Goal: Task Accomplishment & Management: Complete application form

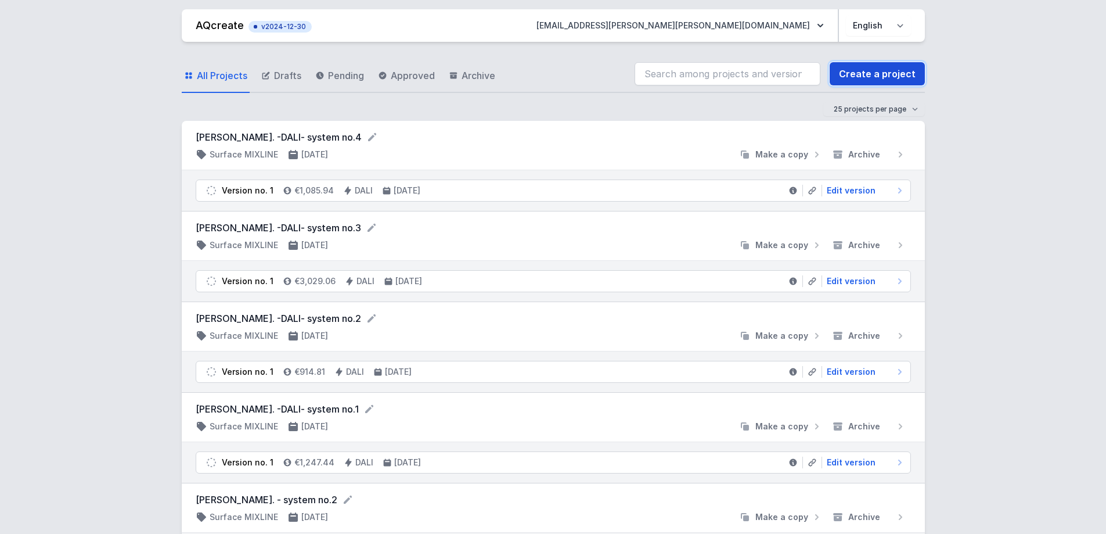
click at [864, 78] on link "Create a project" at bounding box center [877, 73] width 95 height 23
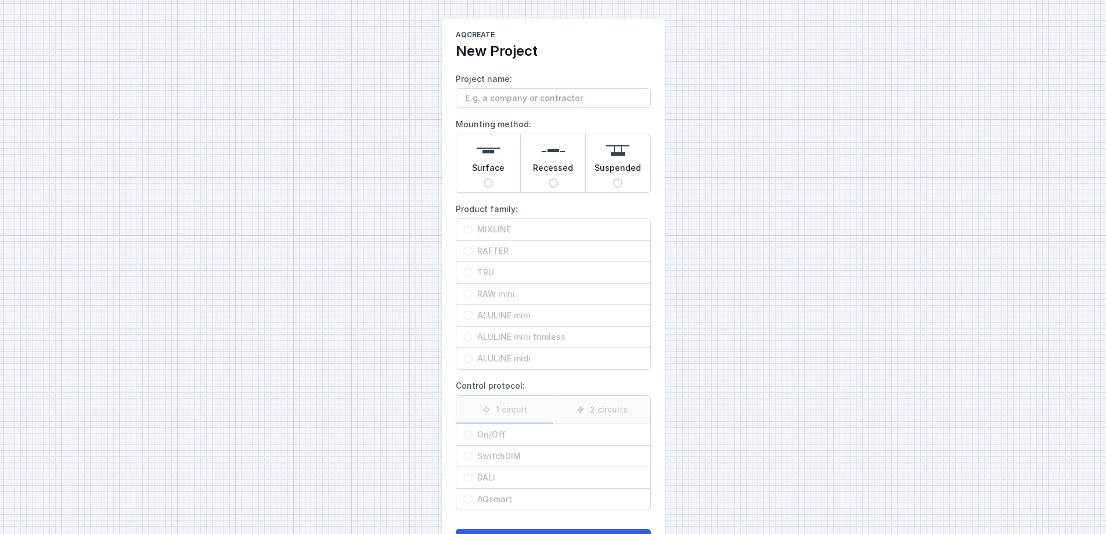
click at [615, 182] on input "Suspended" at bounding box center [617, 182] width 9 height 9
radio input "true"
click at [468, 272] on input "TRU" at bounding box center [467, 272] width 9 height 9
radio input "true"
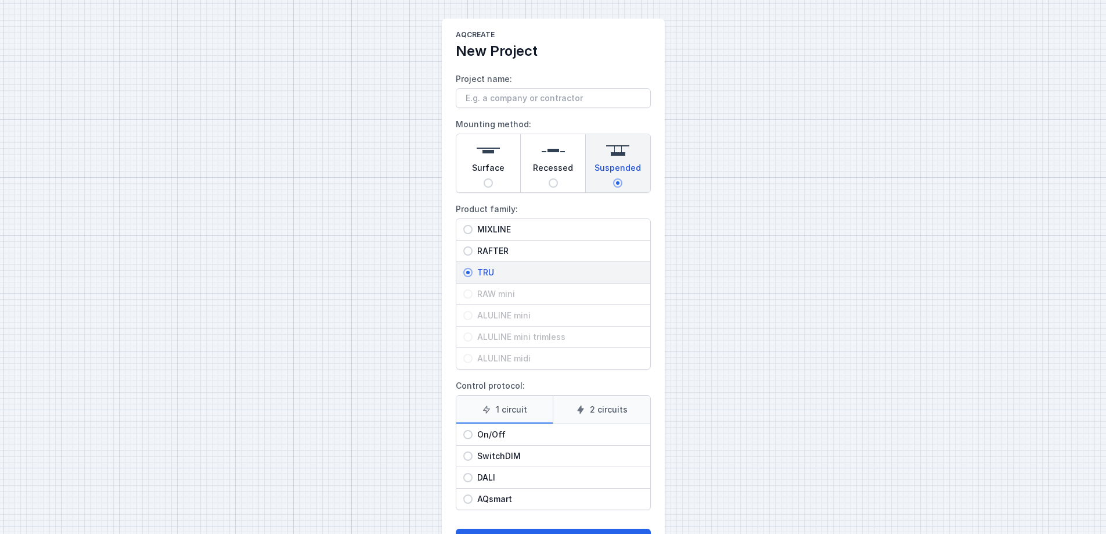
scroll to position [48, 0]
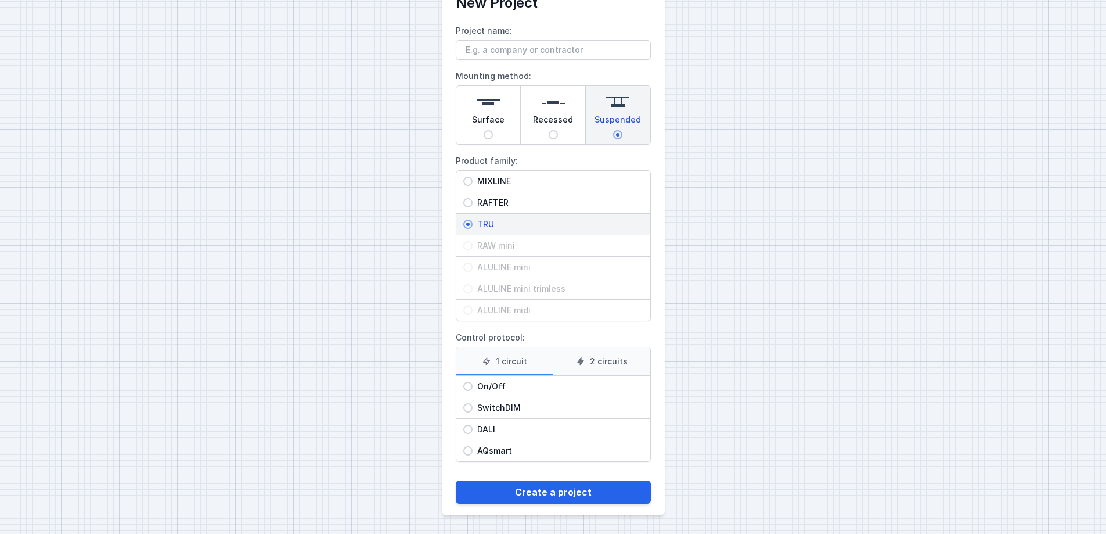
click at [468, 385] on input "On/Off" at bounding box center [467, 385] width 9 height 9
radio input "true"
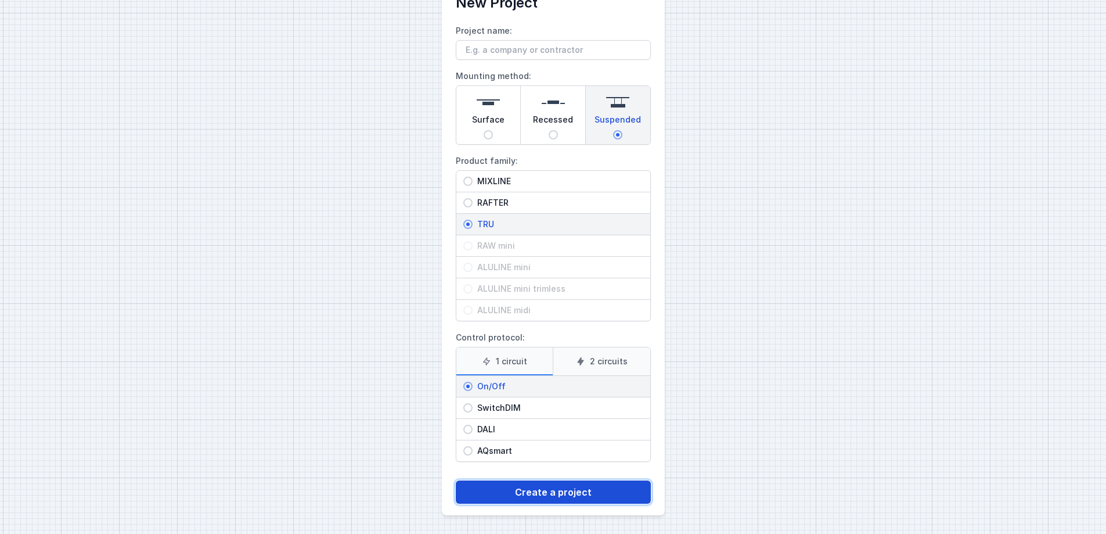
click at [548, 408] on button "Create a project" at bounding box center [553, 491] width 195 height 23
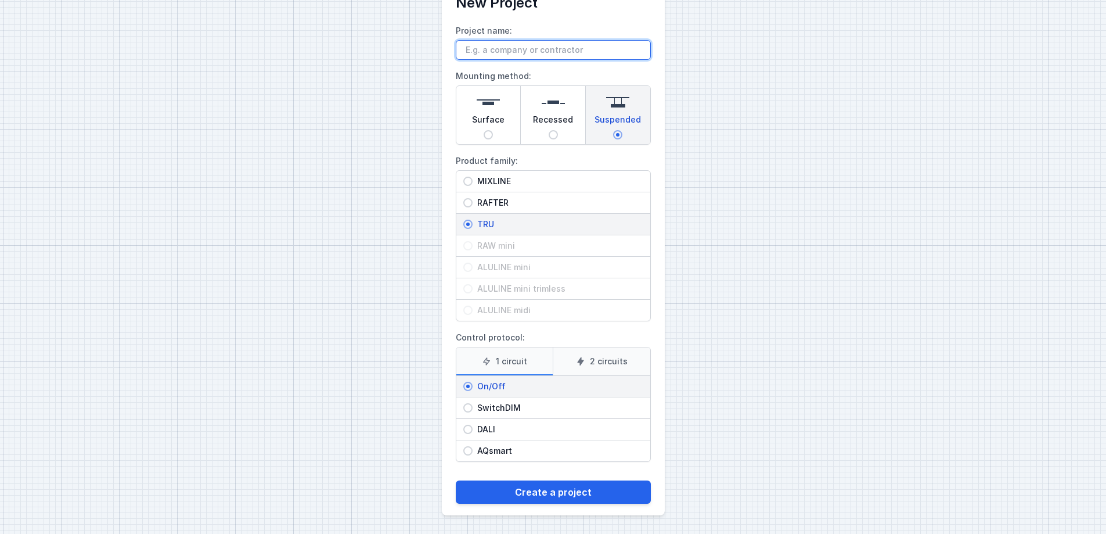
click at [507, 48] on input "Project name:" at bounding box center [553, 50] width 195 height 20
type input "[PERSON_NAME]"
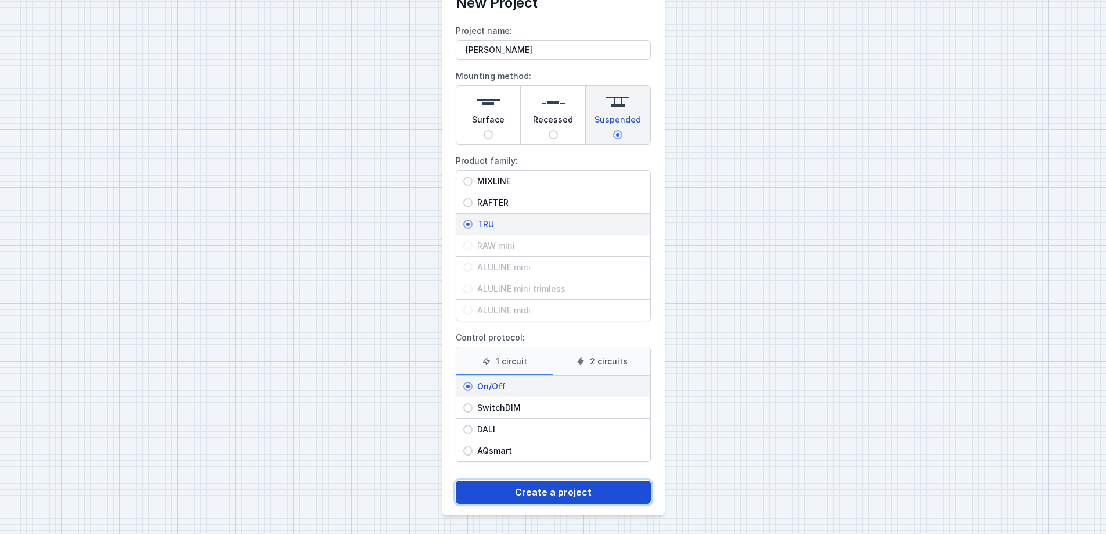
click at [531, 408] on button "Create a project" at bounding box center [553, 491] width 195 height 23
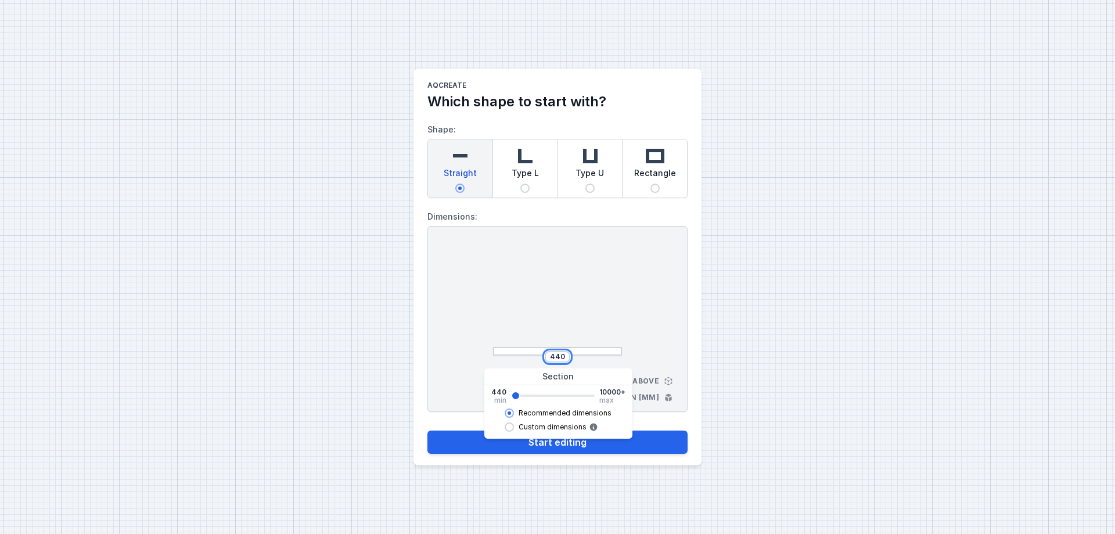
drag, startPoint x: 564, startPoint y: 358, endPoint x: 545, endPoint y: 356, distance: 19.2
click at [545, 356] on div "440" at bounding box center [558, 357] width 26 height 12
type input "3942"
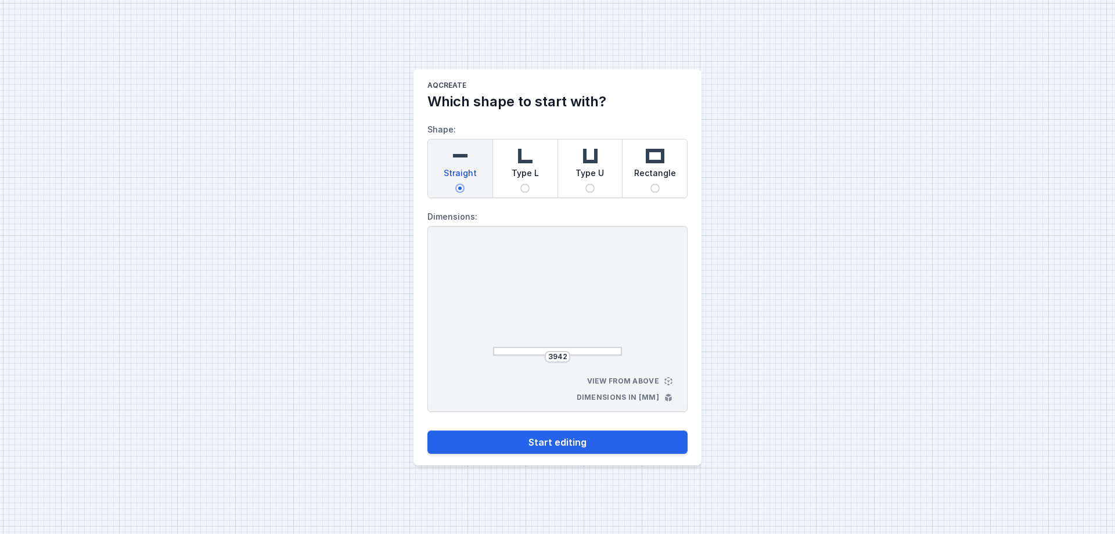
click at [647, 289] on div "3942 View from above Dimensions in [mm]" at bounding box center [557, 319] width 260 height 186
click at [557, 408] on button "Start editing" at bounding box center [557, 441] width 260 height 23
select select "M"
select select "3000"
select select "opal"
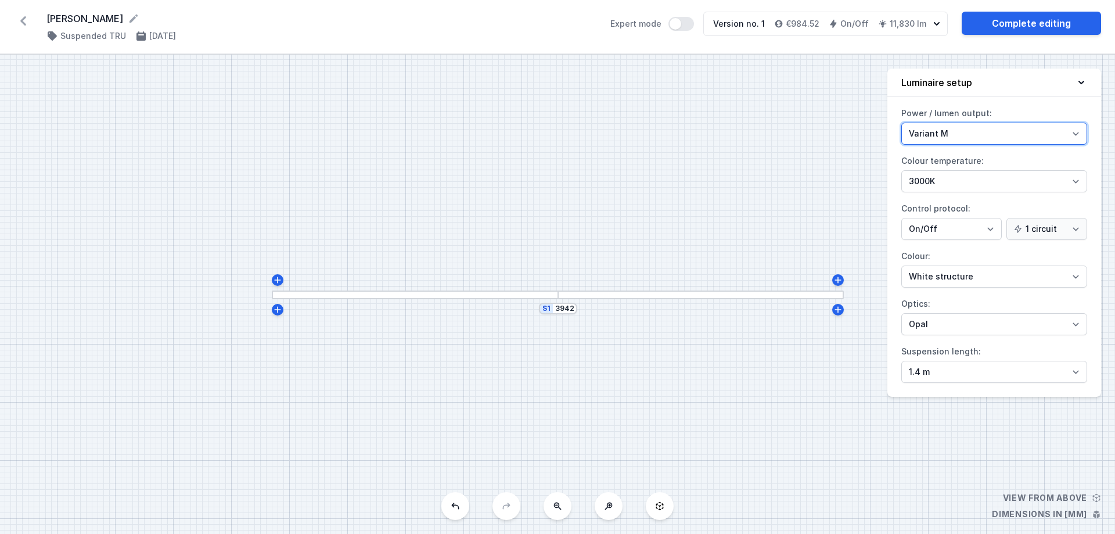
click at [883, 135] on select "Variant L Variant M" at bounding box center [994, 134] width 186 height 22
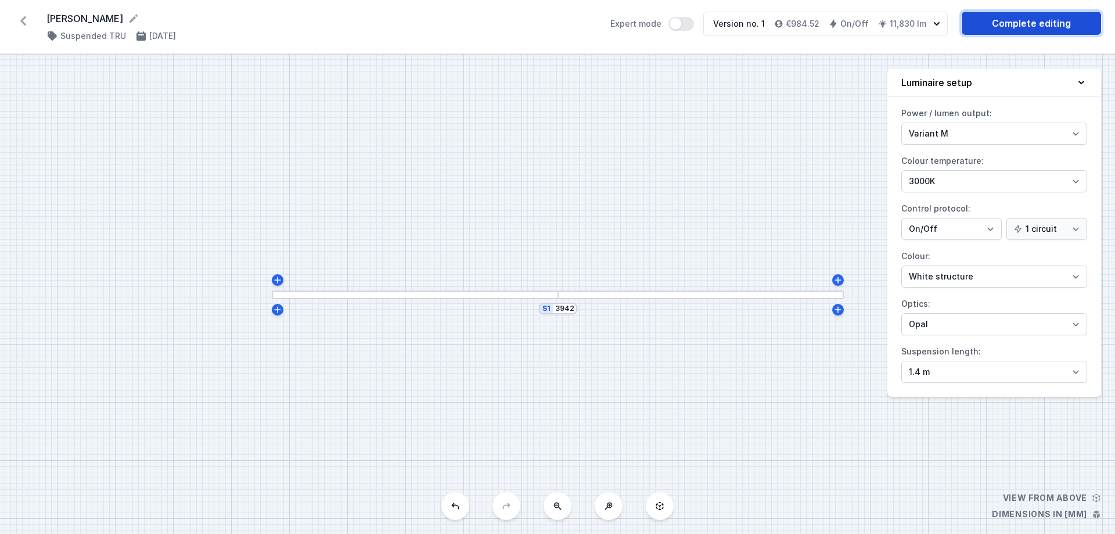
click at [883, 21] on link "Complete editing" at bounding box center [1031, 23] width 139 height 23
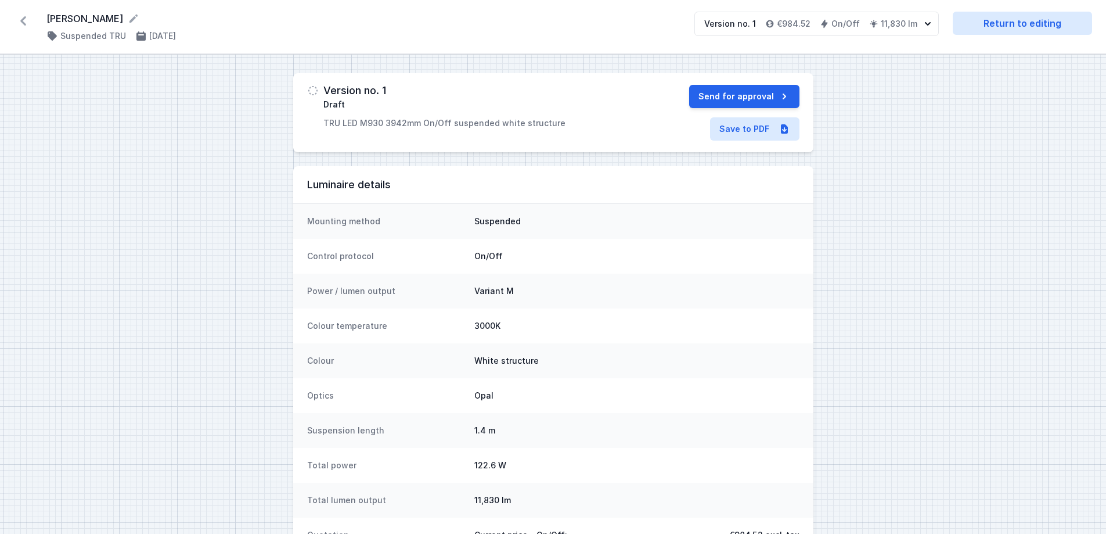
select select "M"
select select "3000"
select select "opal"
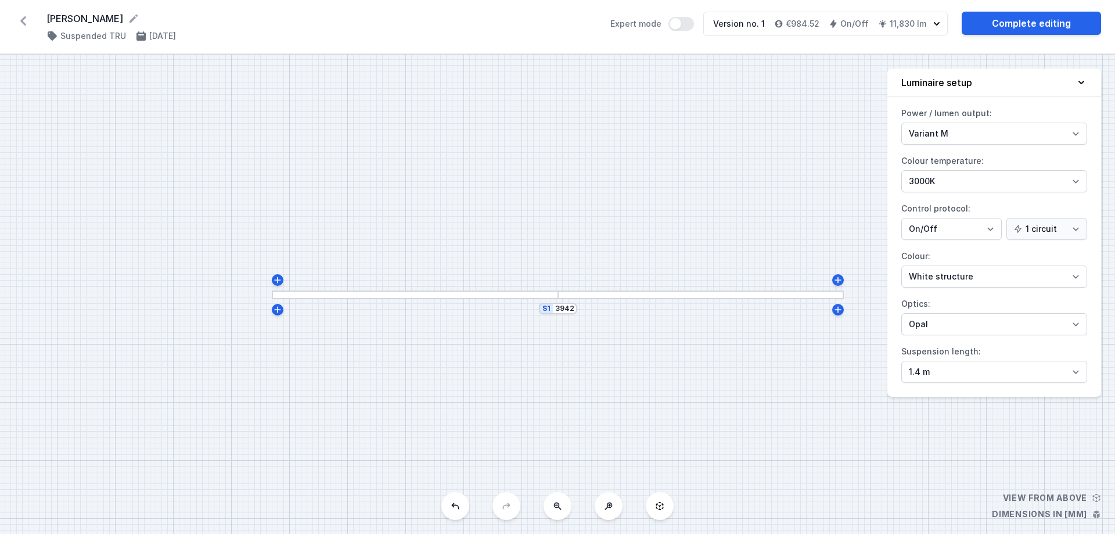
click at [20, 20] on icon at bounding box center [23, 21] width 19 height 19
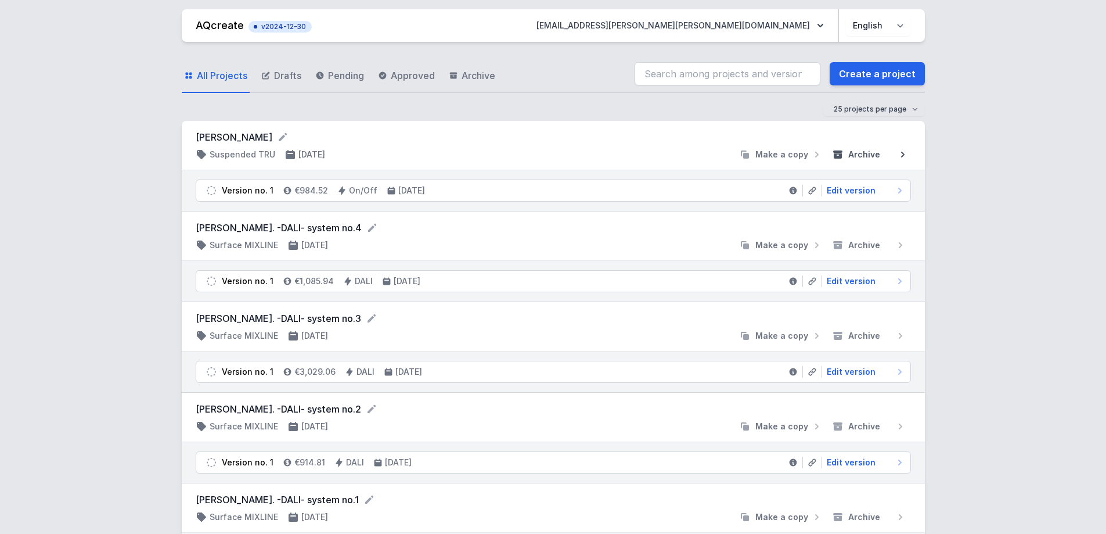
click at [862, 152] on span "Archive" at bounding box center [864, 155] width 32 height 12
click at [857, 73] on link "Create a project" at bounding box center [877, 73] width 95 height 23
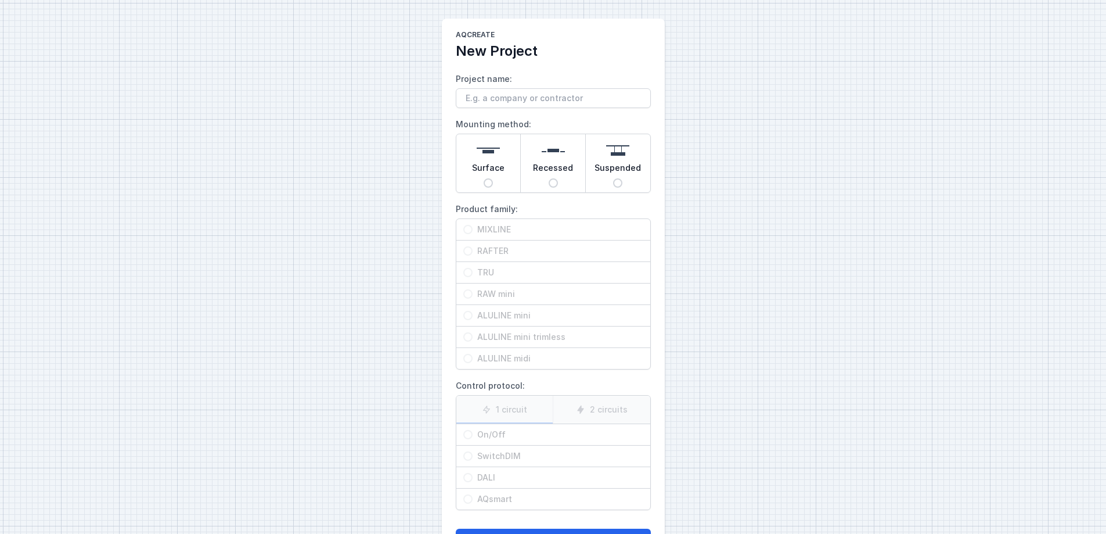
click at [619, 182] on input "Suspended" at bounding box center [617, 182] width 9 height 9
radio input "true"
click at [464, 270] on input "TRU" at bounding box center [467, 272] width 9 height 9
radio input "true"
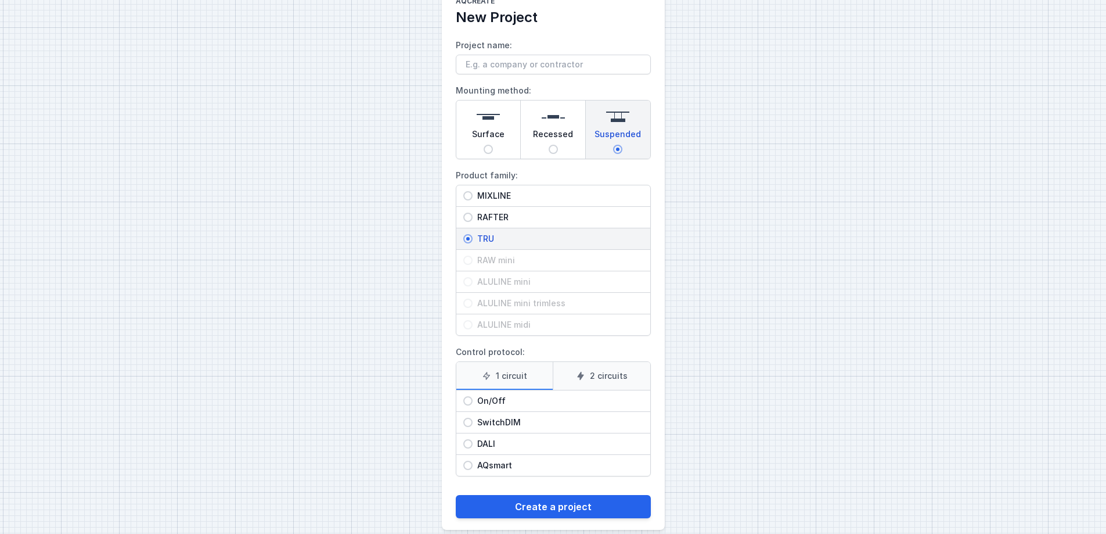
scroll to position [48, 0]
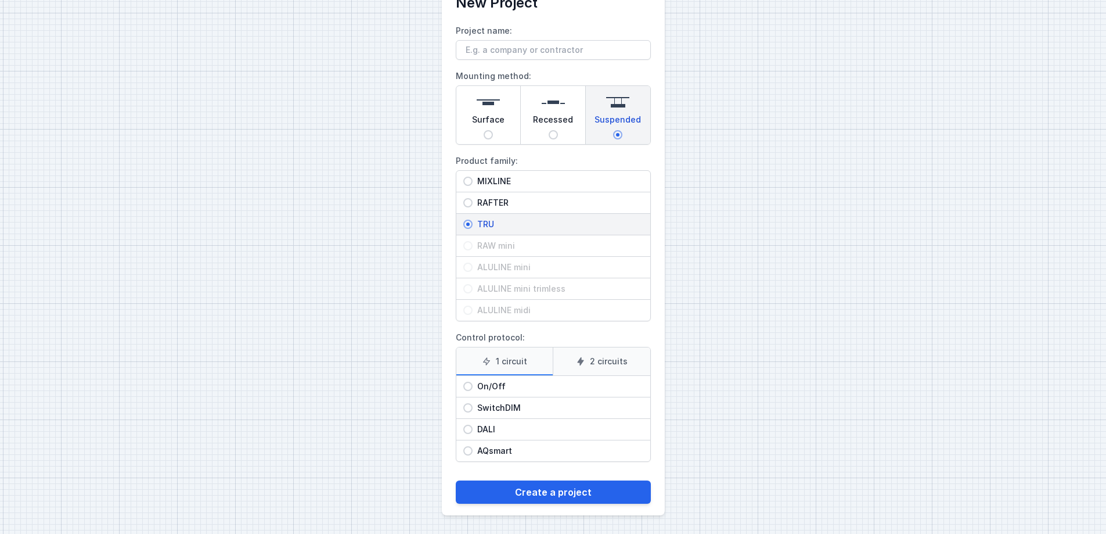
click at [469, 387] on input "On/Off" at bounding box center [467, 385] width 9 height 9
radio input "true"
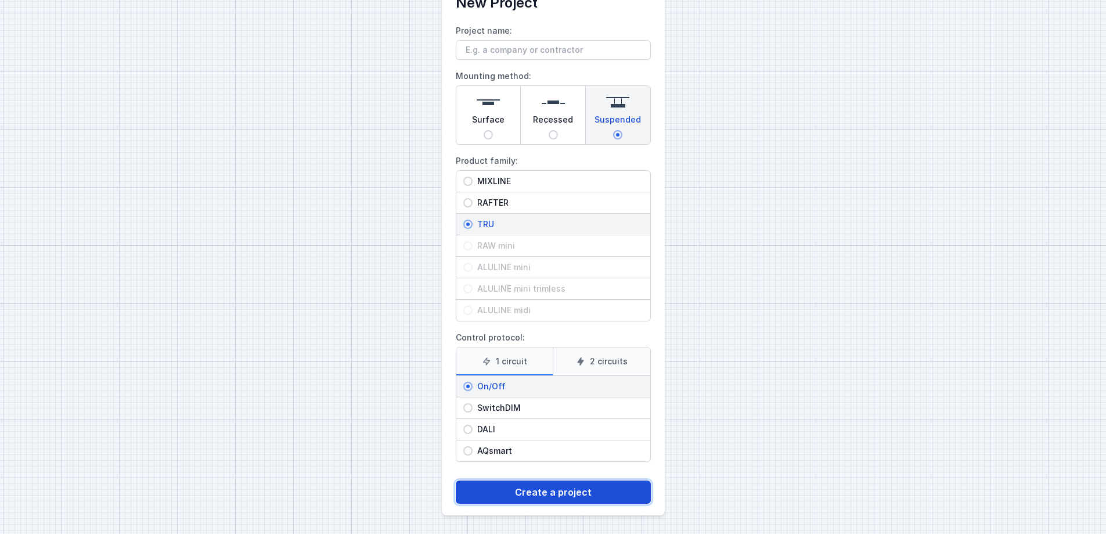
click at [560, 408] on button "Create a project" at bounding box center [553, 491] width 195 height 23
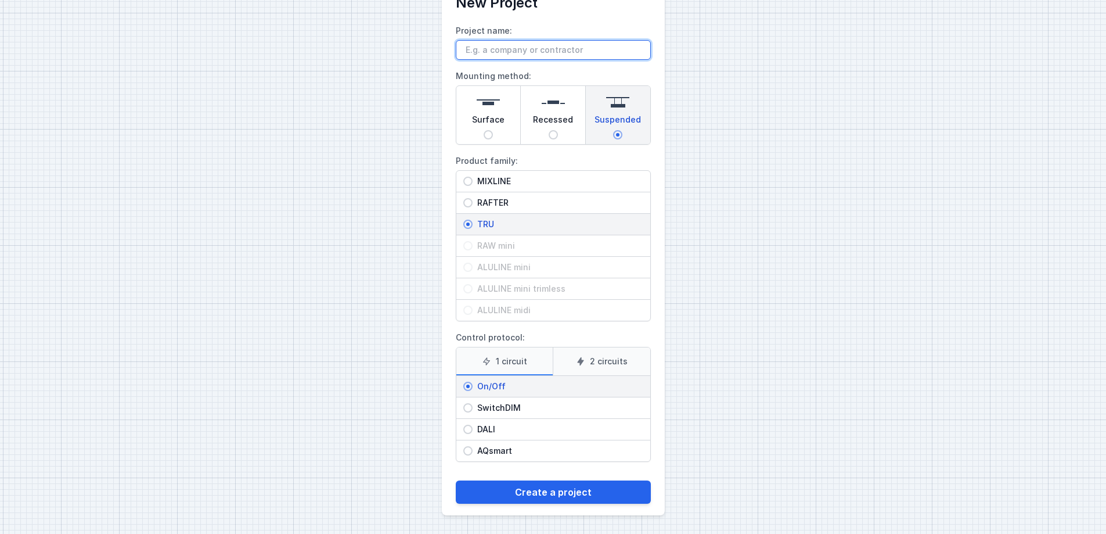
click at [497, 48] on input "Project name:" at bounding box center [553, 50] width 195 height 20
drag, startPoint x: 763, startPoint y: 195, endPoint x: 784, endPoint y: 170, distance: 33.4
click at [763, 195] on div "AQcreate New Project Project name: Mounting method: Surface Recessed Suspended …" at bounding box center [553, 243] width 1106 height 582
